Goal: Transaction & Acquisition: Purchase product/service

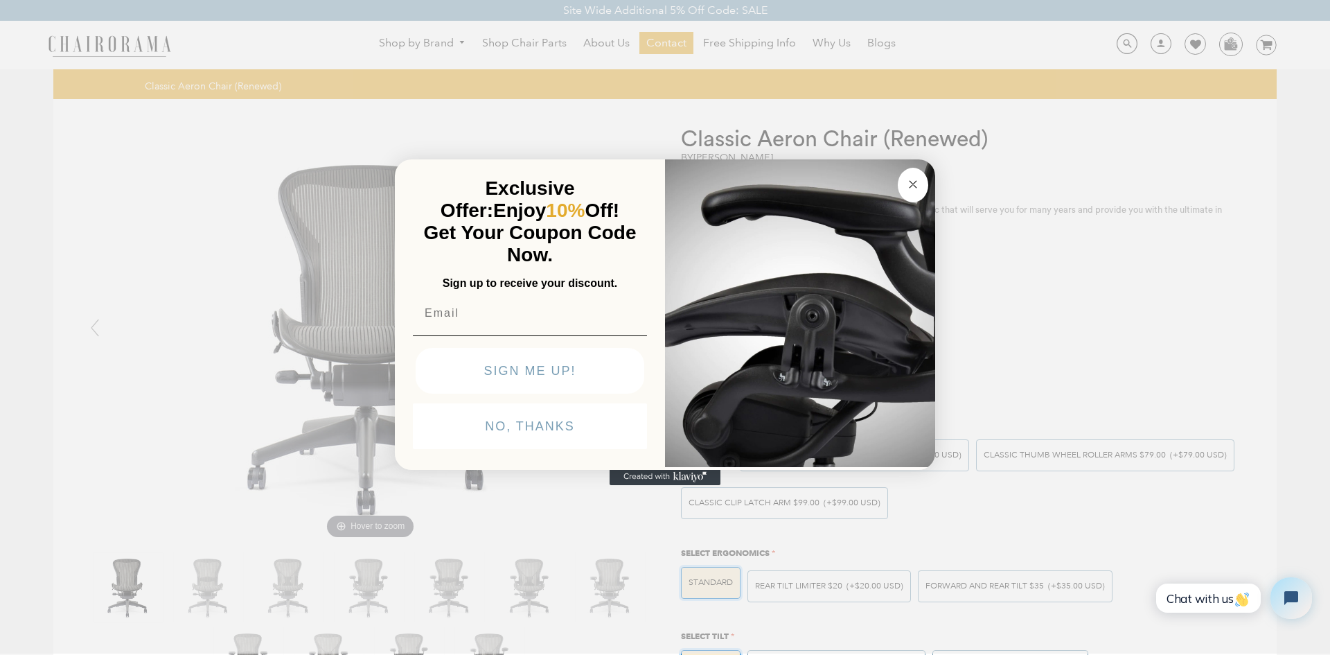
click at [907, 185] on circle "Close dialog" at bounding box center [914, 184] width 16 height 16
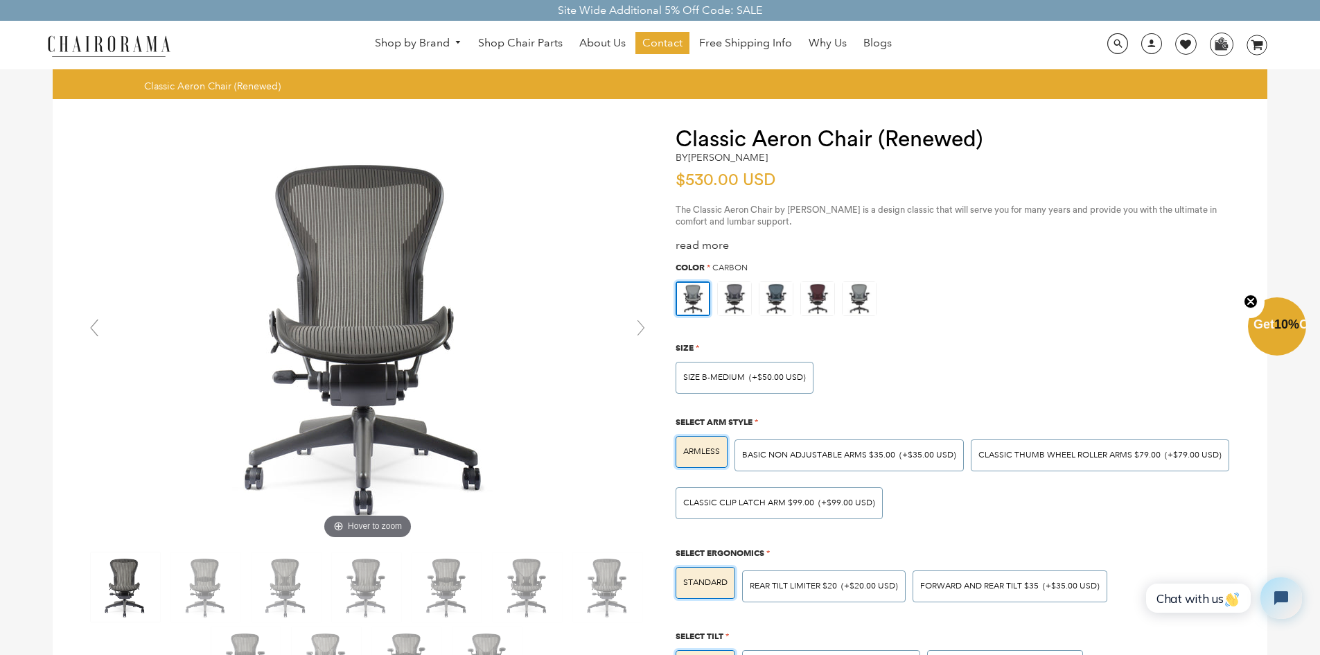
click at [922, 166] on div "by [PERSON_NAME]" at bounding box center [958, 161] width 564 height 19
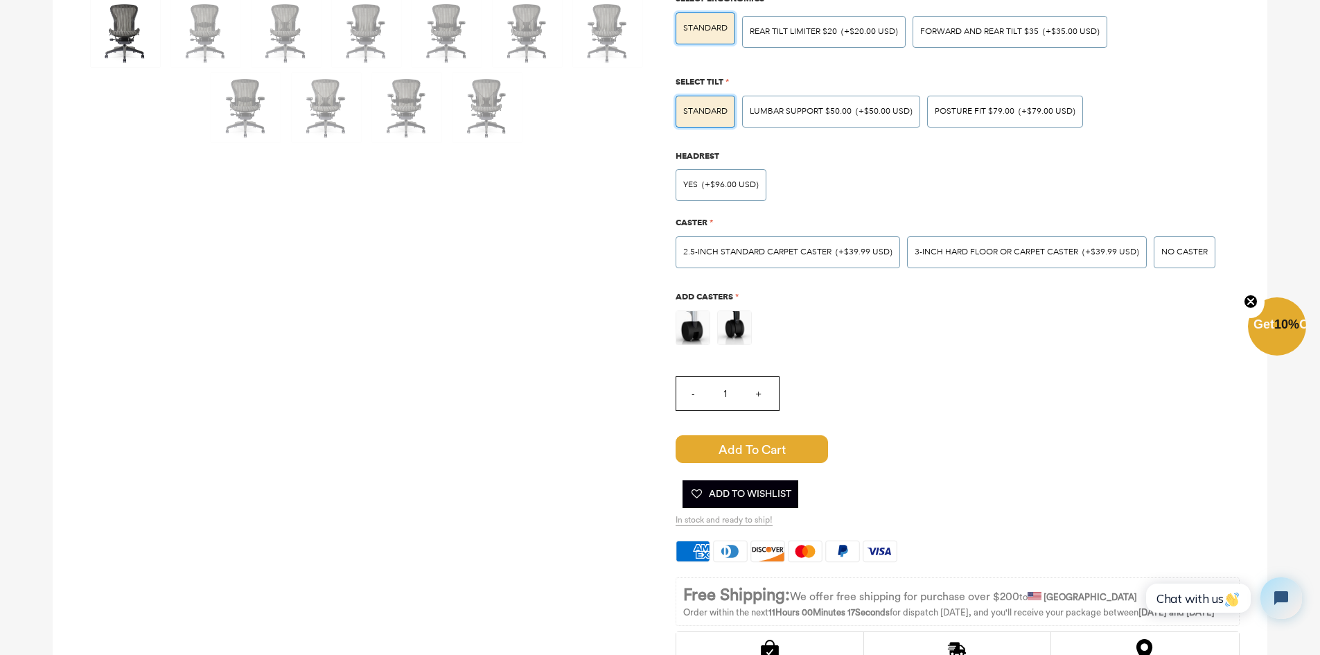
scroll to position [624, 0]
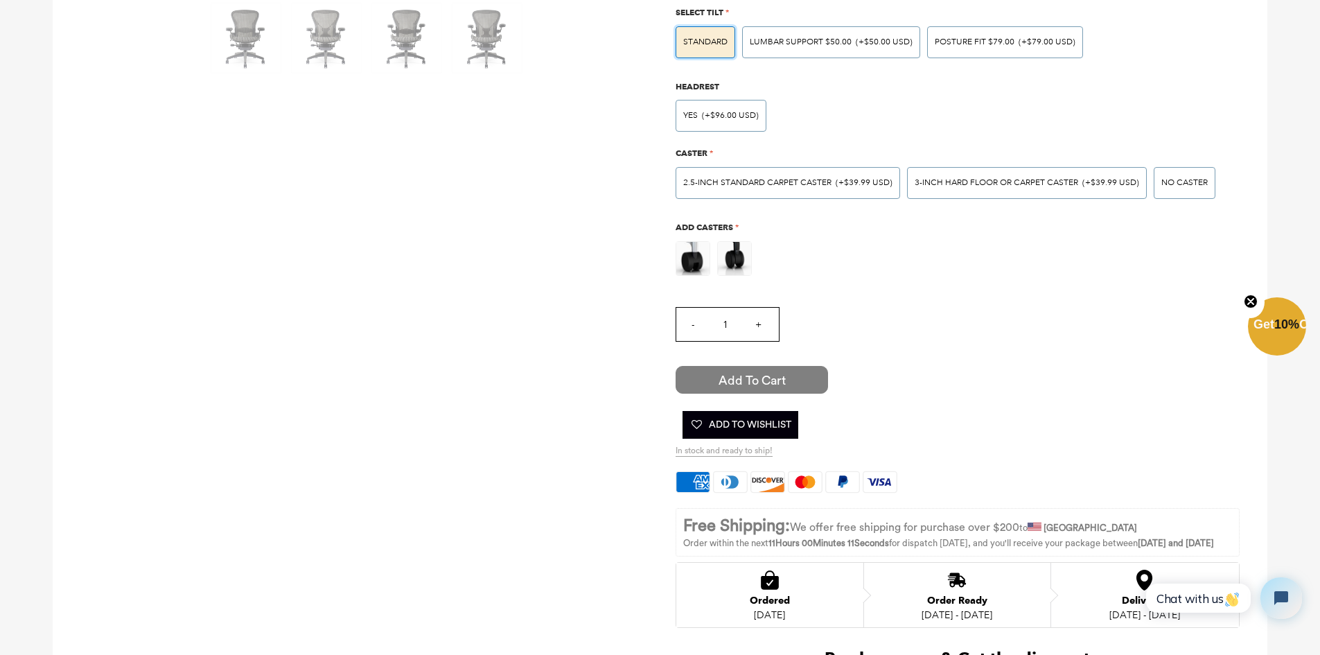
click at [748, 371] on span "Add to Cart" at bounding box center [752, 380] width 152 height 28
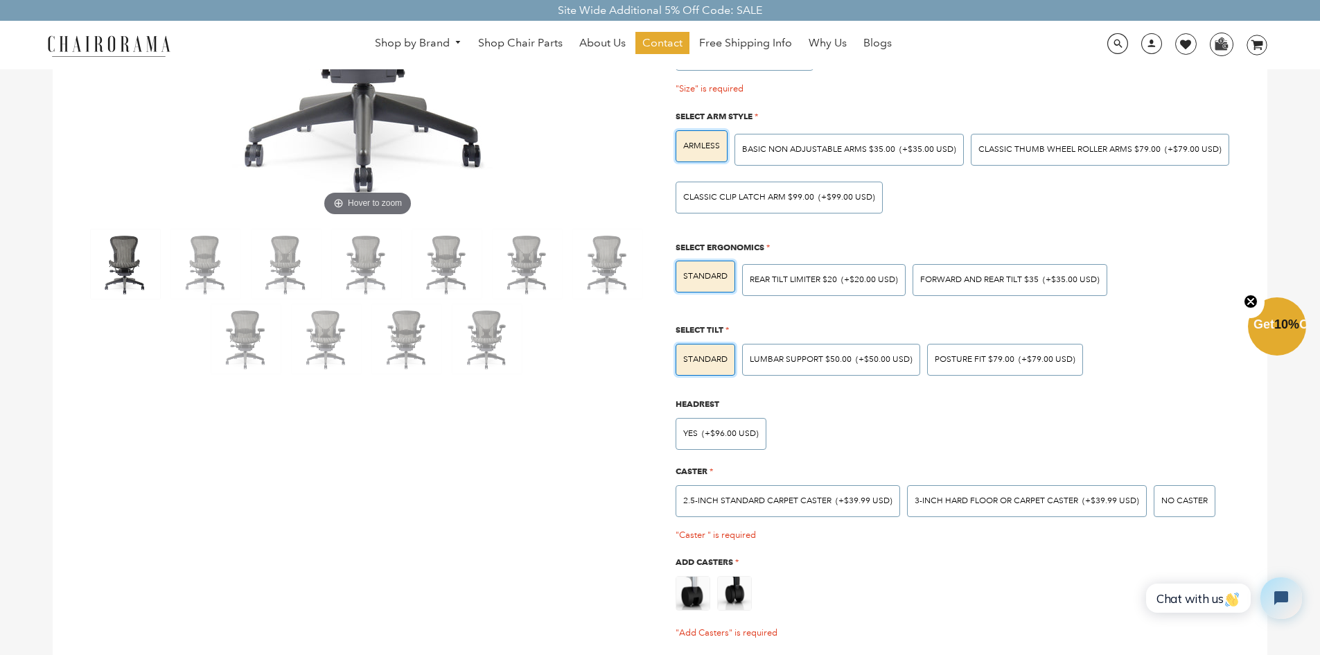
scroll to position [322, 0]
click at [1244, 309] on button "Close teaser" at bounding box center [1251, 302] width 28 height 32
click at [1073, 511] on div "3-inch Hard Floor or Carpet Caster (+$39.99 USD)" at bounding box center [1027, 502] width 240 height 32
click at [0, 0] on input "3-inch Hard Floor or Carpet Caster (+$39.99 USD)" at bounding box center [0, 0] width 0 height 0
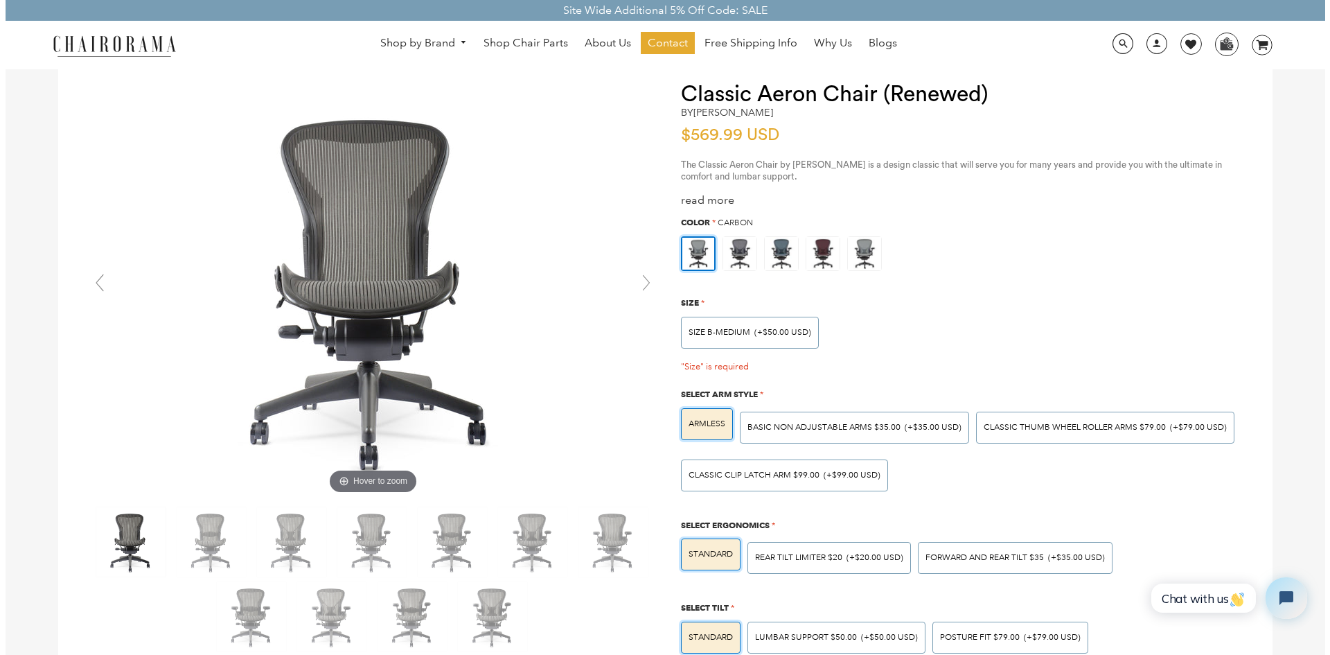
scroll to position [0, 0]
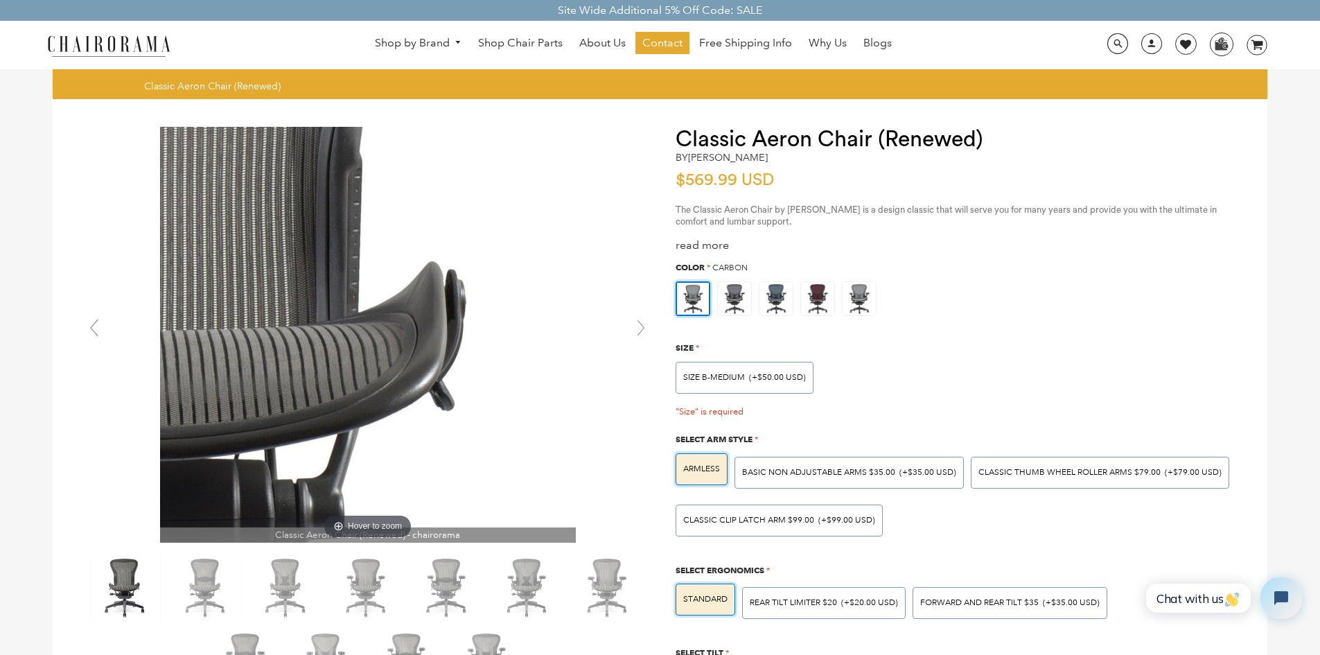
click at [425, 328] on img at bounding box center [368, 335] width 416 height 416
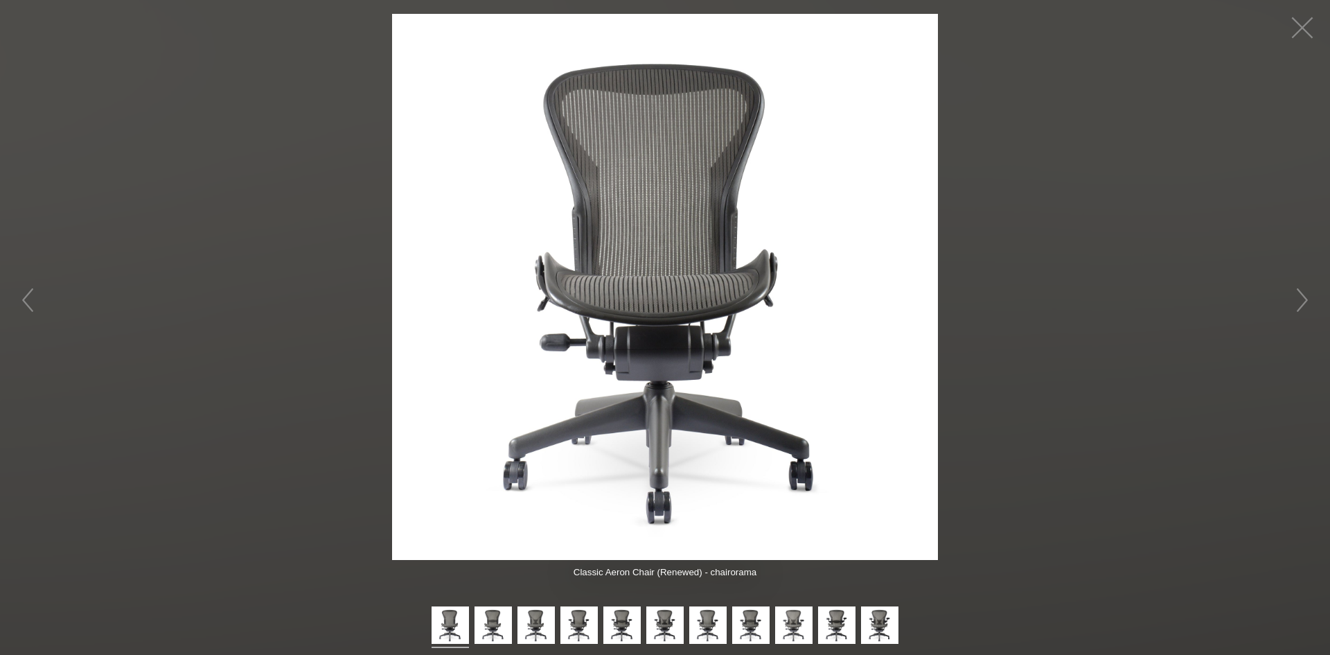
click at [405, 112] on img at bounding box center [665, 287] width 546 height 546
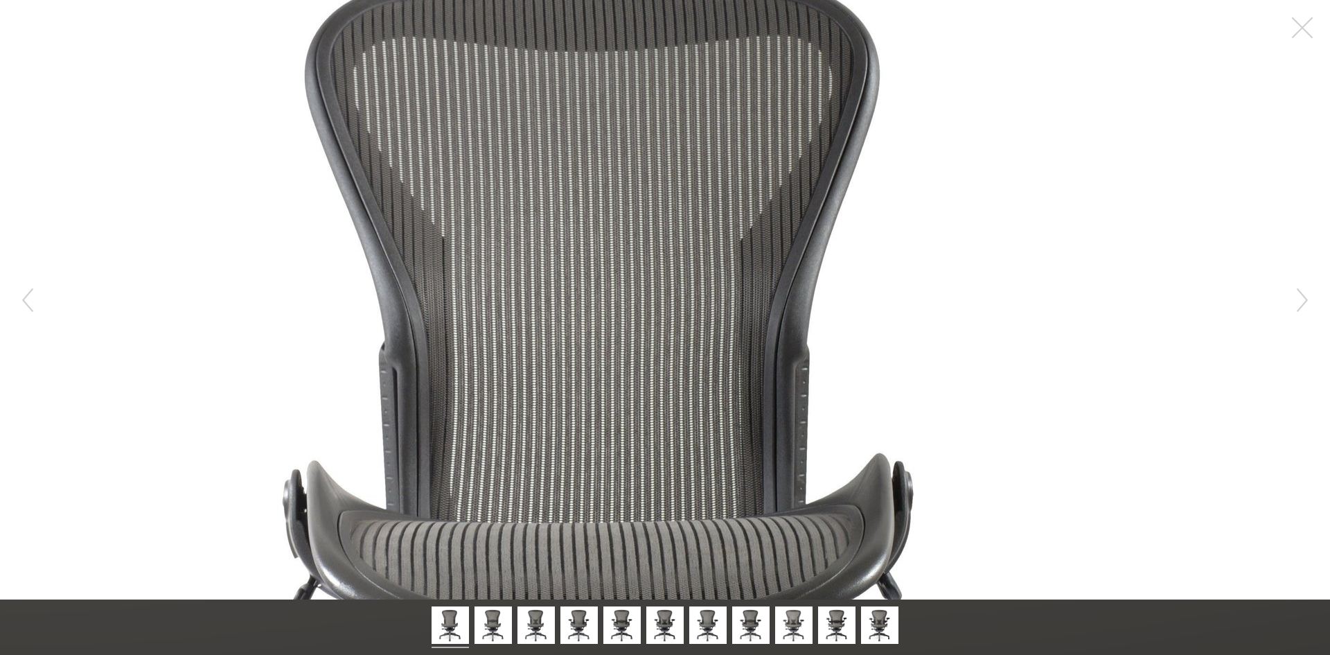
click at [1058, 194] on figure "Hover to zoom" at bounding box center [665, 299] width 1330 height 599
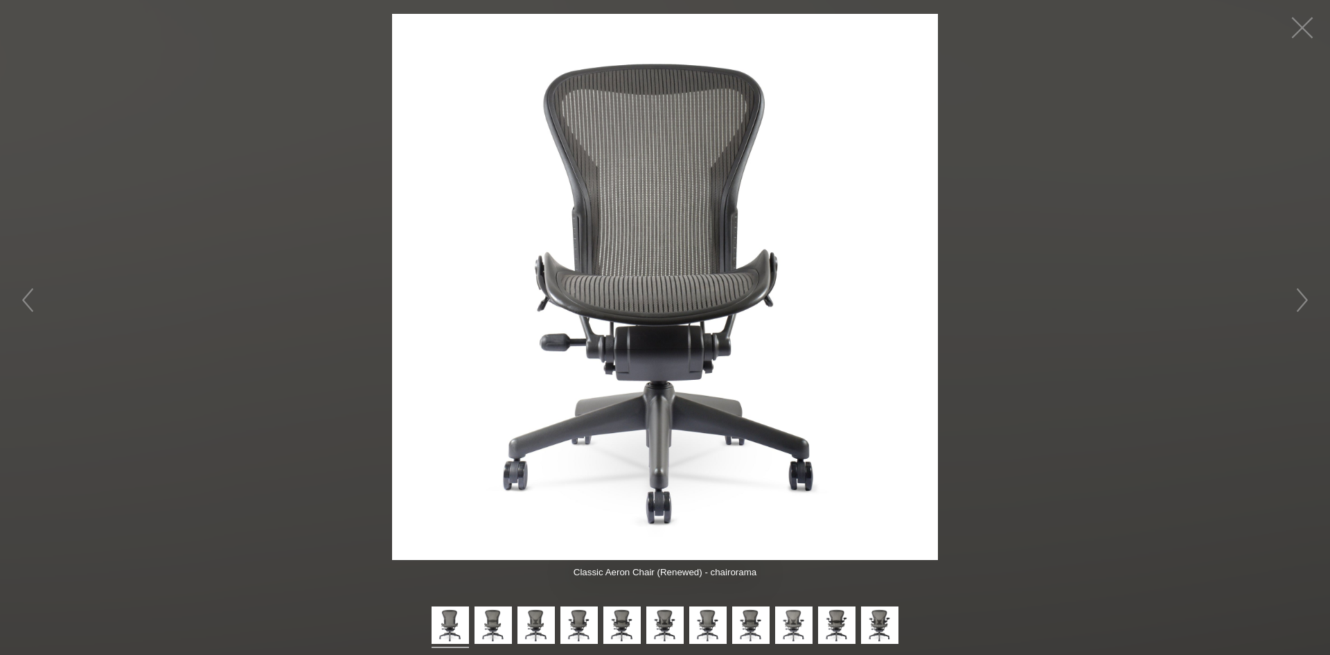
click at [857, 283] on img at bounding box center [665, 287] width 546 height 546
